Goal: Find contact information: Find contact information

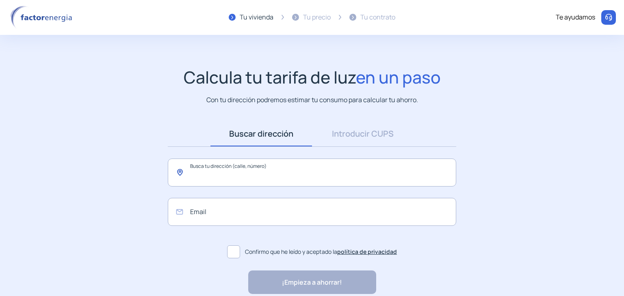
click at [347, 179] on input "text" at bounding box center [312, 173] width 288 height 28
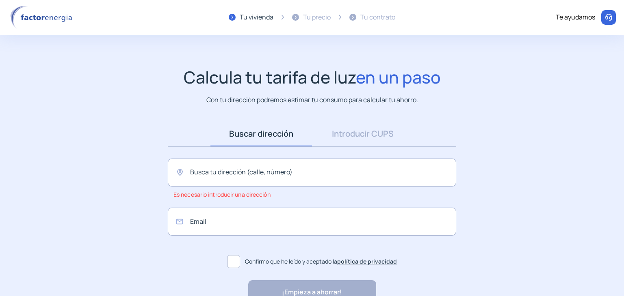
click at [608, 15] on img at bounding box center [608, 17] width 8 height 8
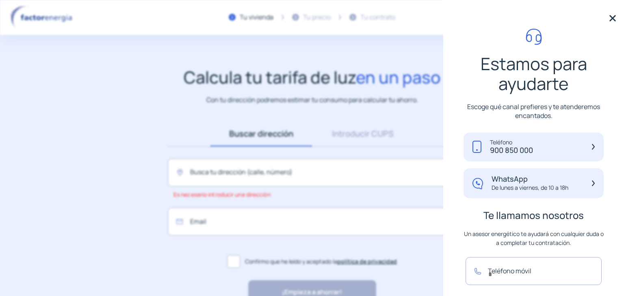
click at [520, 147] on p "900 850 000" at bounding box center [511, 150] width 43 height 9
click at [606, 18] on img at bounding box center [612, 18] width 12 height 12
